Goal: Transaction & Acquisition: Purchase product/service

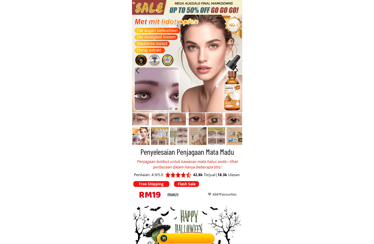
click at [178, 237] on div at bounding box center [187, 236] width 61 height 13
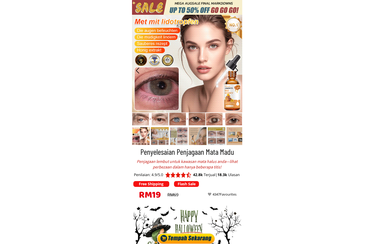
scroll to position [1733, 0]
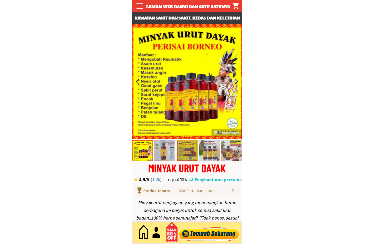
type input "[PERSON_NAME]"
type input "0177251232"
click at [208, 230] on div at bounding box center [209, 232] width 64 height 17
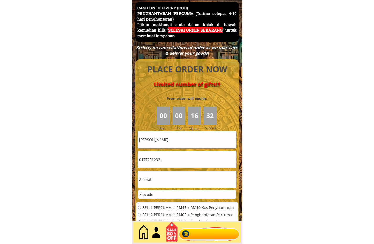
click at [179, 138] on input "[PERSON_NAME]" at bounding box center [187, 139] width 99 height 17
paste input "[PERSON_NAME]"
type input "[PERSON_NAME]"
click at [170, 160] on input "0177251232" at bounding box center [187, 159] width 99 height 17
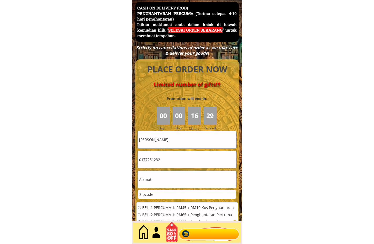
click at [170, 160] on input "0177251232" at bounding box center [187, 159] width 99 height 17
paste input "06674107"
type input "0106674107"
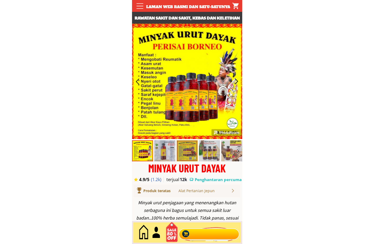
type input "[PERSON_NAME]"
type input "0177251232"
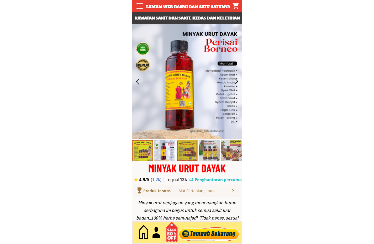
click at [210, 231] on div at bounding box center [209, 232] width 64 height 17
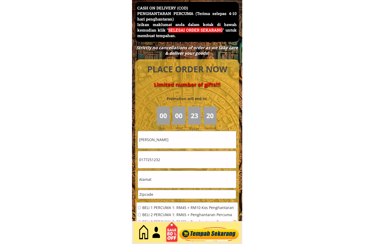
click at [200, 145] on input "[PERSON_NAME]" at bounding box center [187, 139] width 99 height 17
paste input "mansor mohd"
type input "mansor mohd"
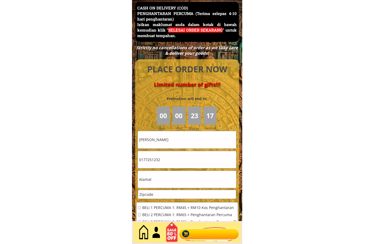
click at [171, 160] on input "0177251232" at bounding box center [187, 159] width 99 height 17
paste input "82501775"
type input "0182501775"
click at [187, 134] on input "mansor mohd" at bounding box center [187, 139] width 99 height 17
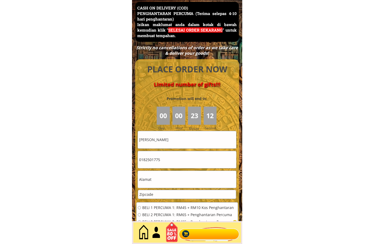
click at [187, 134] on input "mansor mohd" at bounding box center [187, 139] width 99 height 17
paste input "salleh"
type input "mansor mohd salleh"
click at [171, 178] on input "text" at bounding box center [187, 179] width 99 height 17
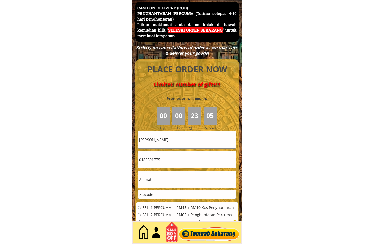
click at [171, 178] on input "text" at bounding box center [187, 179] width 99 height 17
paste input "tiang lampu 10, parit samsu, jalan temenggung Ahmad, 84150 muar, johor"
click at [204, 179] on input "tiang lampu 10, parit samsu, jalan temenggung Ahmad, 84150 muar, johor" at bounding box center [187, 179] width 99 height 17
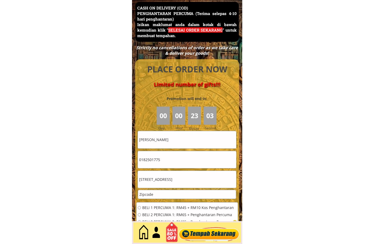
type input "tiang lampu 10, parit samsu, jalan temenggung Ahmad, 84150 muar, johor"
drag, startPoint x: 167, startPoint y: 194, endPoint x: 130, endPoint y: 196, distance: 37.4
paste input "84150"
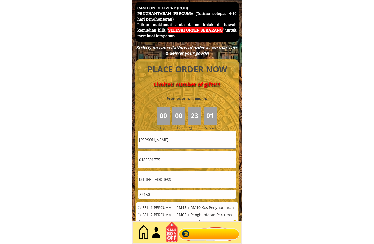
scroll to position [2368, 0]
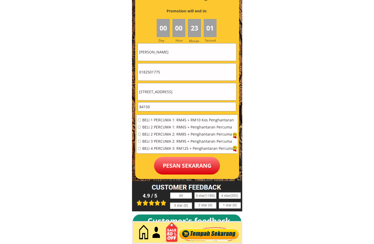
type input "84150"
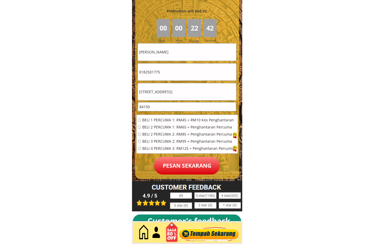
click at [160, 118] on span "BELI 1 PERCUMA 1: RM45 + RM10 Kos Penghantaran" at bounding box center [188, 120] width 92 height 4
radio input "true"
click at [177, 161] on p "Pesan sekarang" at bounding box center [187, 166] width 66 height 18
